Goal: Task Accomplishment & Management: Use online tool/utility

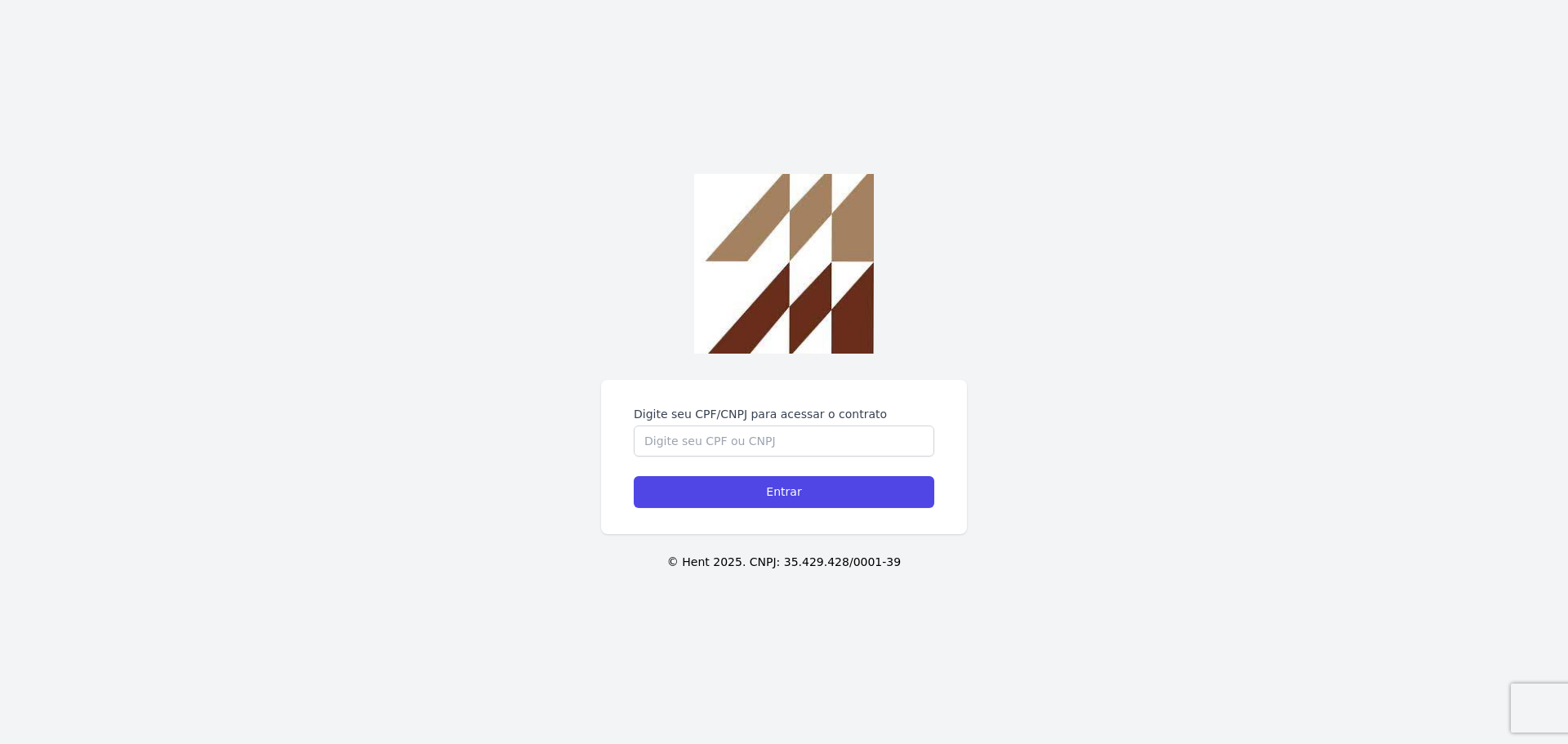
click at [773, 356] on div "Digite seu CPF/CNPJ para acessar o contrato Entrar © Hent 2025. CNPJ: 35.429.42…" at bounding box center [784, 372] width 1568 height 744
click at [762, 432] on input "Digite seu CPF/CNPJ para acessar o contrato" at bounding box center [784, 440] width 301 height 31
type input "40920494803"
click at [634, 476] on input "Entrar" at bounding box center [784, 491] width 301 height 32
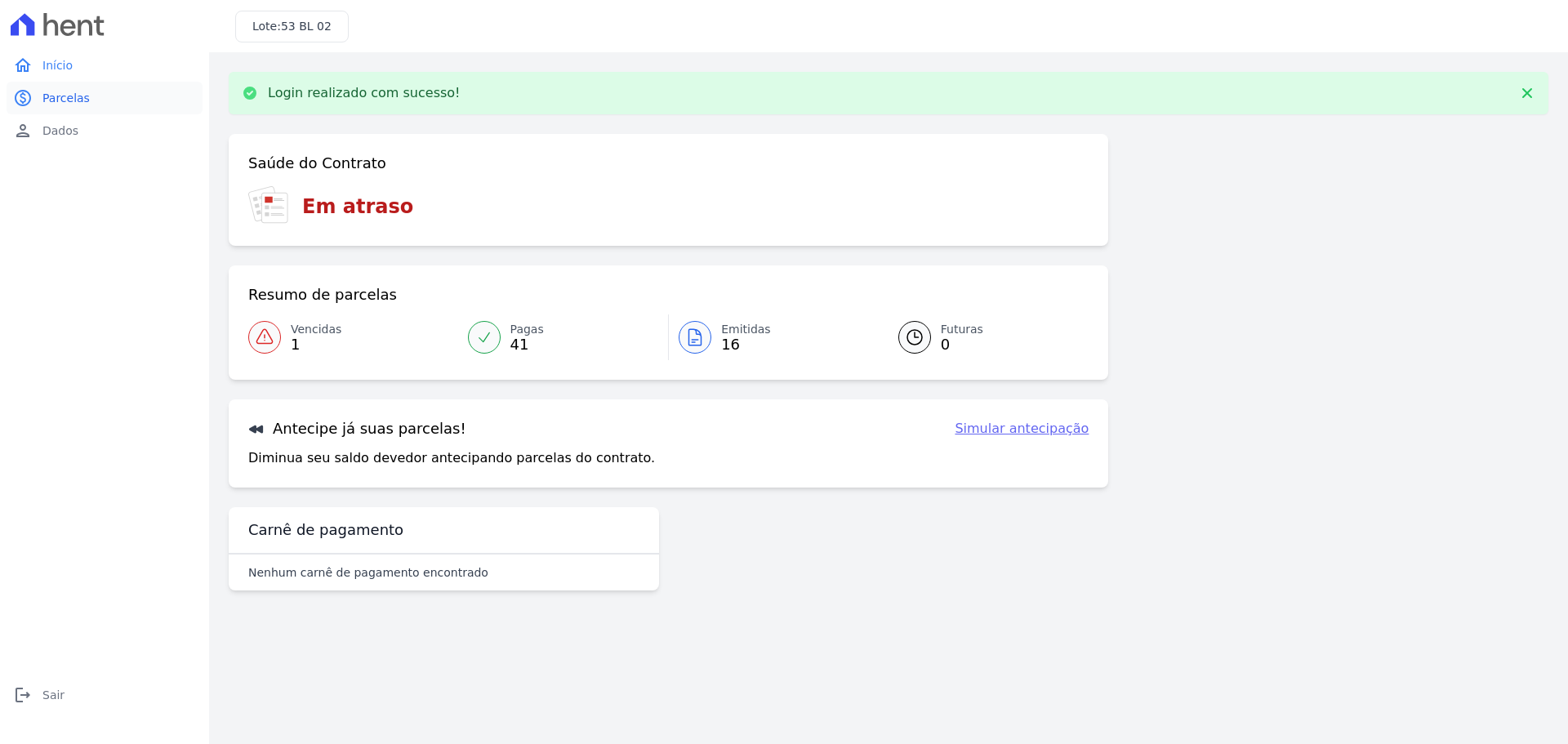
click at [58, 99] on span "Parcelas" at bounding box center [65, 98] width 47 height 16
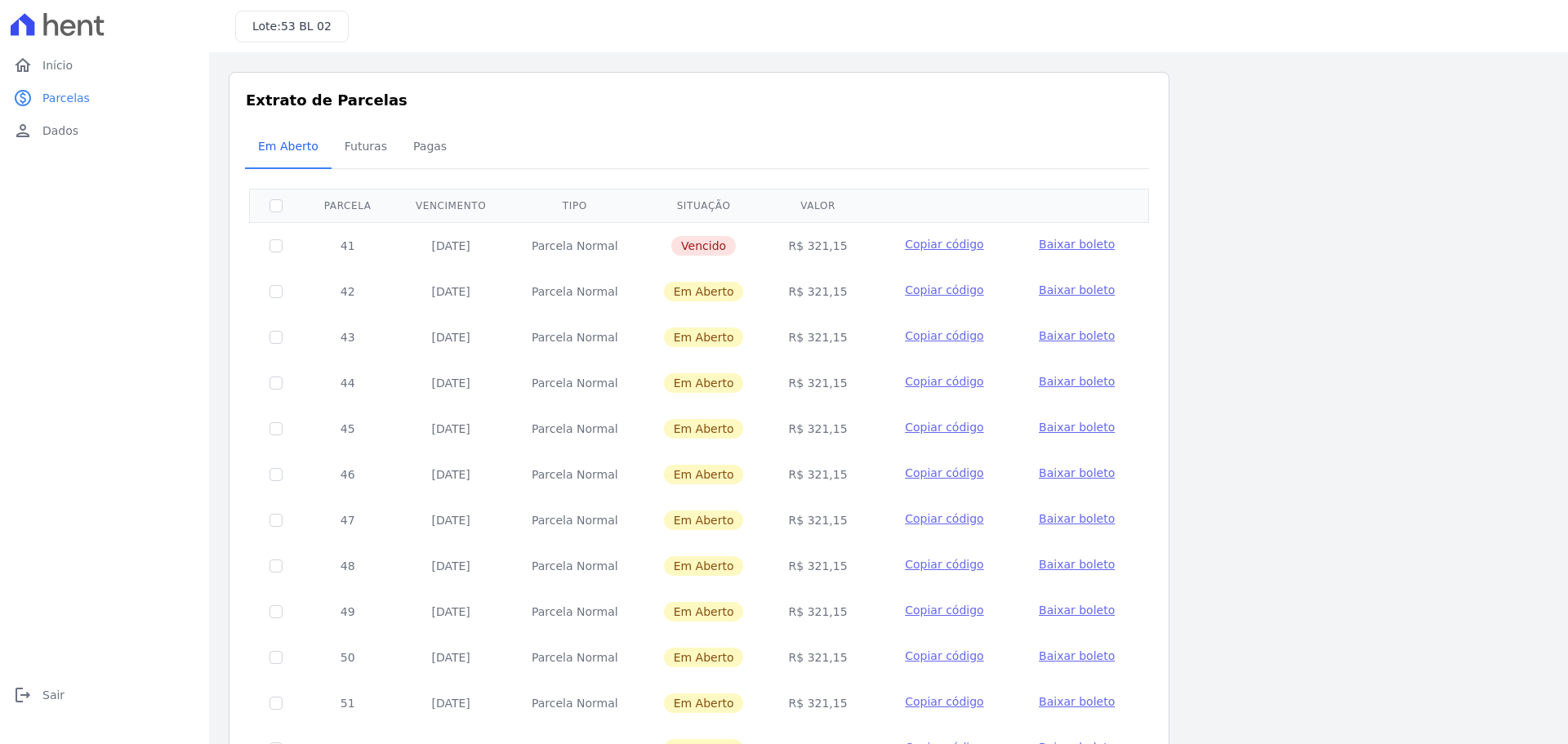
click at [1044, 293] on span "Baixar boleto" at bounding box center [1076, 290] width 76 height 13
